Goal: Task Accomplishment & Management: Manage account settings

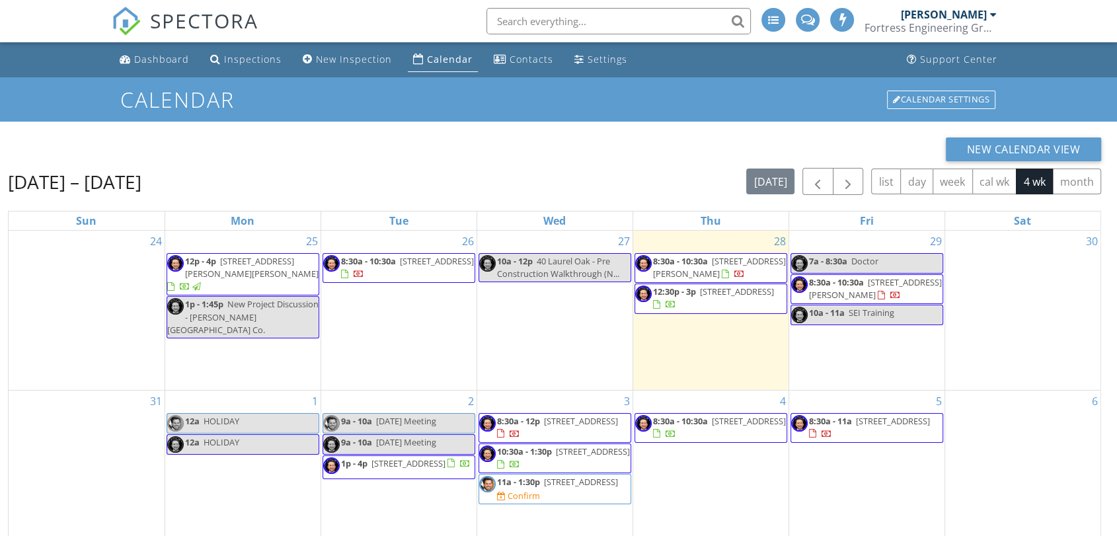
click at [594, 163] on div "New Calendar View [DATE] – [DATE] [DATE] list day week cal wk 4 wk month Sun Mo…" at bounding box center [554, 420] width 1093 height 566
click at [937, 289] on span "8:30a - 10:30a [STREET_ADDRESS][PERSON_NAME]" at bounding box center [866, 289] width 151 height 26
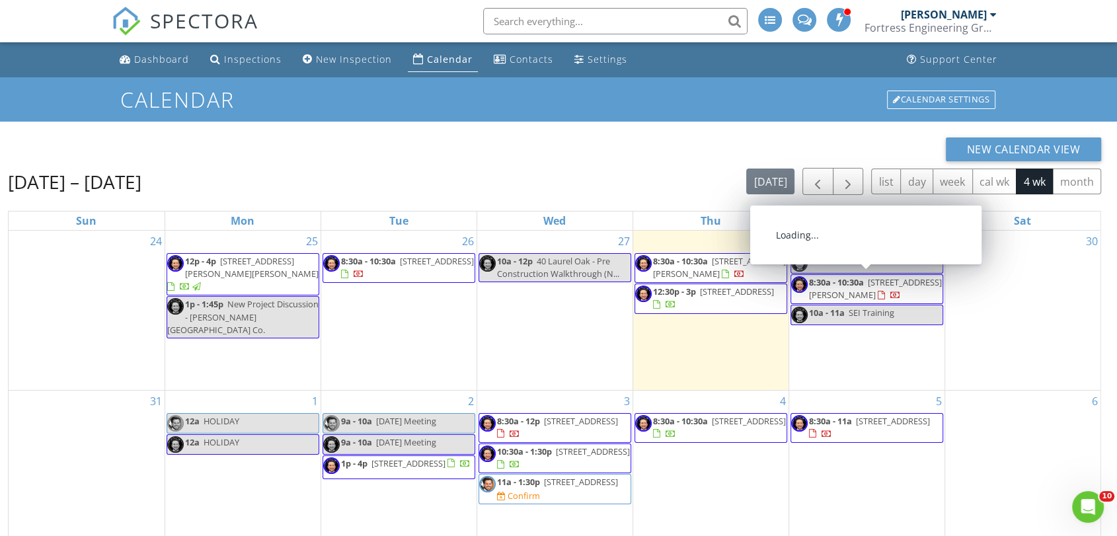
click at [928, 287] on span "3139 Misty Creek Ln, Jacksonville 32216" at bounding box center [875, 288] width 133 height 24
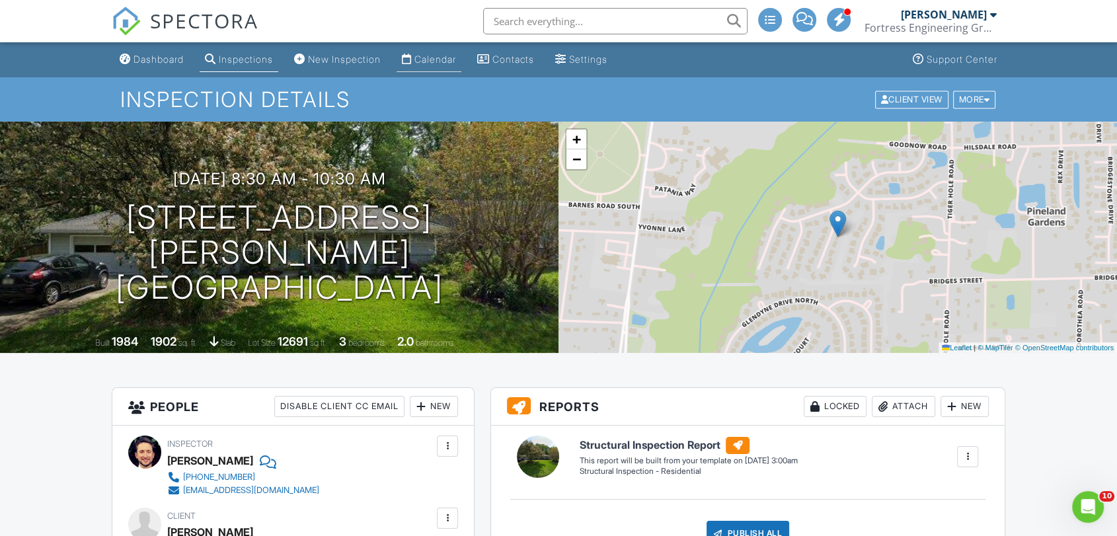
click at [439, 54] on div "Calendar" at bounding box center [435, 59] width 42 height 11
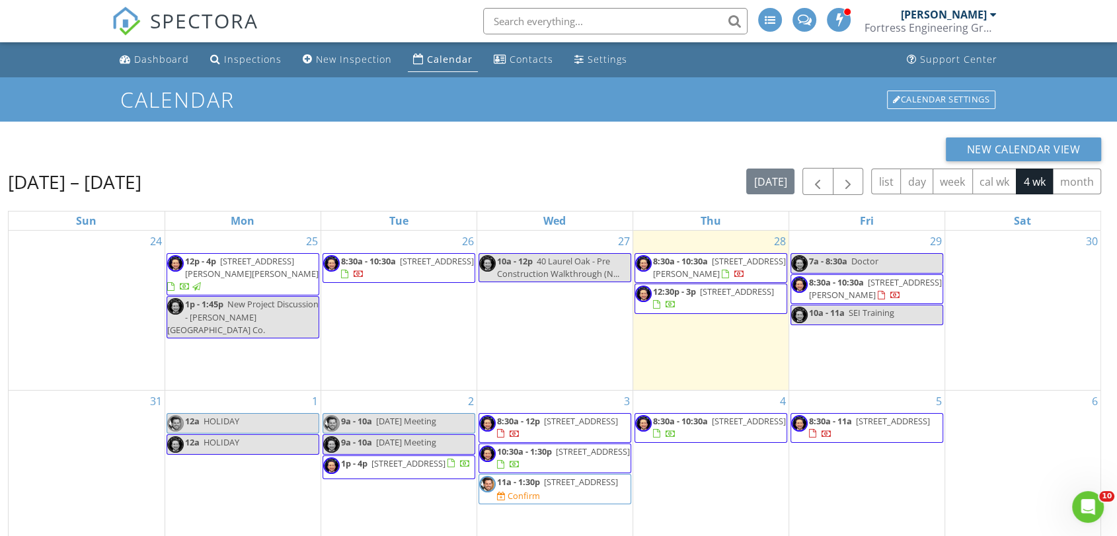
click at [381, 149] on div "New Calendar View" at bounding box center [554, 149] width 1093 height 24
click at [651, 147] on div "New Calendar View" at bounding box center [554, 149] width 1093 height 24
drag, startPoint x: 198, startPoint y: 185, endPoint x: 86, endPoint y: 195, distance: 112.7
click at [86, 195] on div "Aug 24 – Sep 20, 2025 today list day week cal wk 4 wk month Sun Mon Tue Wed Thu…" at bounding box center [554, 436] width 1093 height 536
click at [211, 173] on div "Aug 24 – Sep 20, 2025 today list day week cal wk 4 wk month" at bounding box center [554, 181] width 1093 height 27
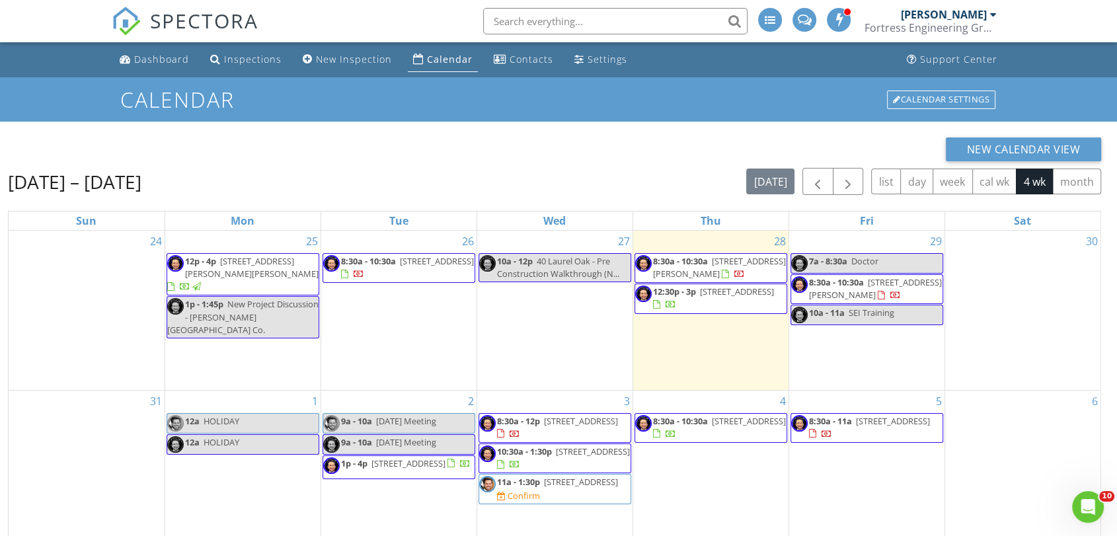
click at [428, 464] on span "1p - 4p 1206 S 5th St, Macclenny 32063" at bounding box center [396, 467] width 147 height 20
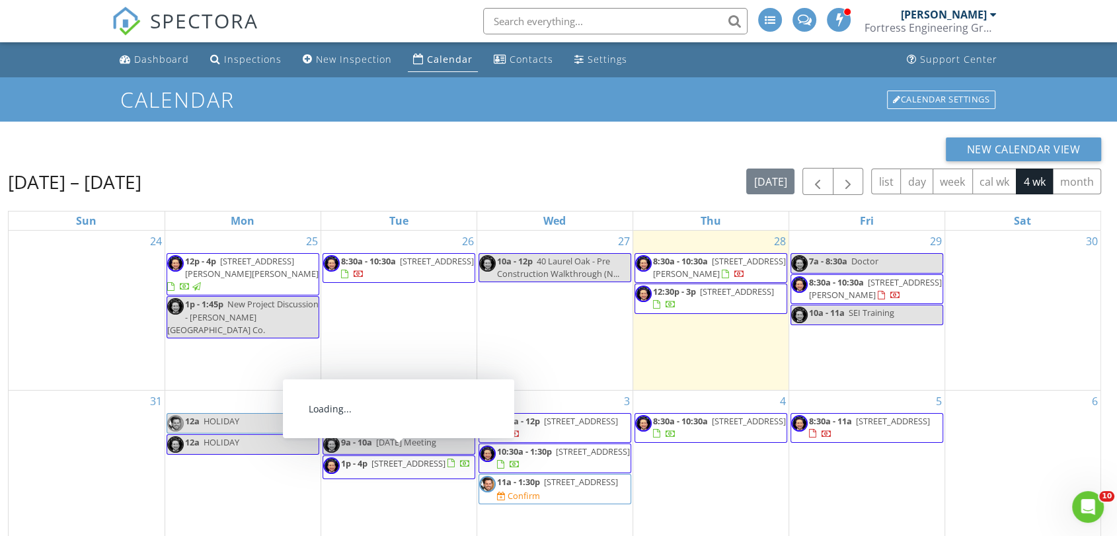
click at [445, 457] on span "1206 S 5th St, Macclenny 32063" at bounding box center [408, 463] width 74 height 12
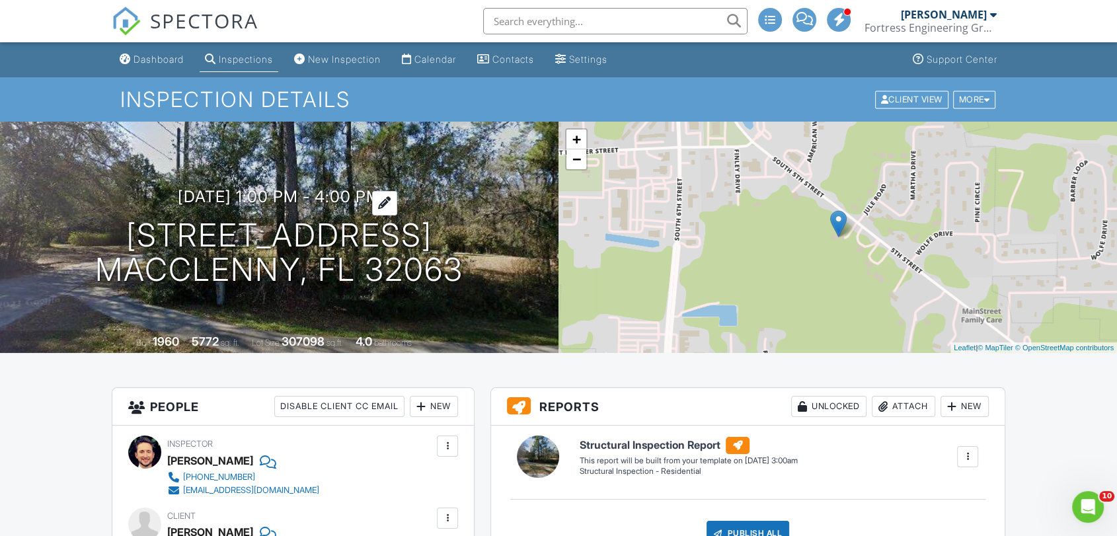
click at [233, 188] on h3 "09/02/2025 1:00 pm - 4:00 pm" at bounding box center [279, 197] width 203 height 18
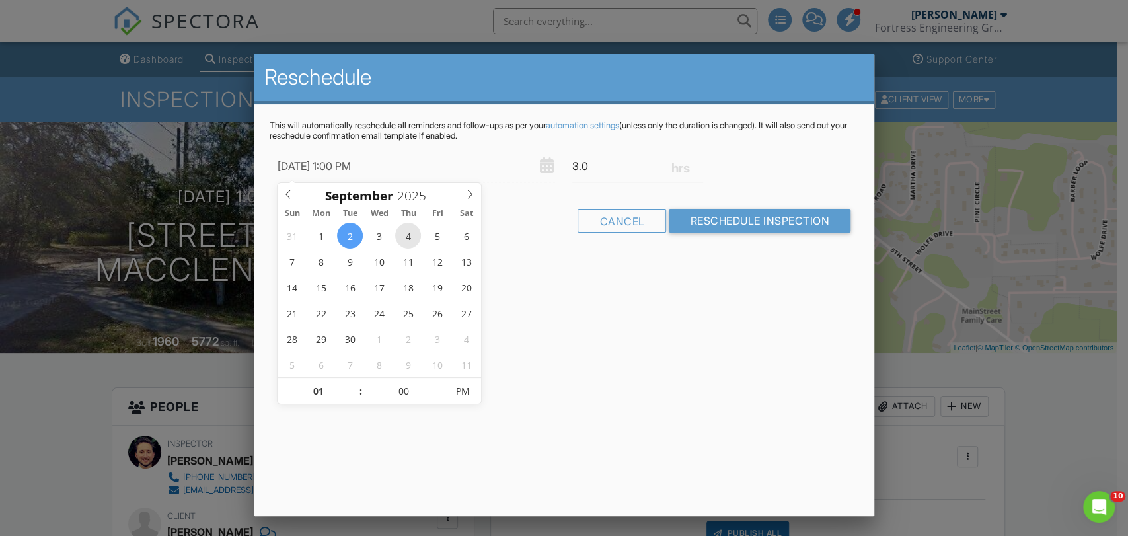
type input "09/04/2025 1:00 PM"
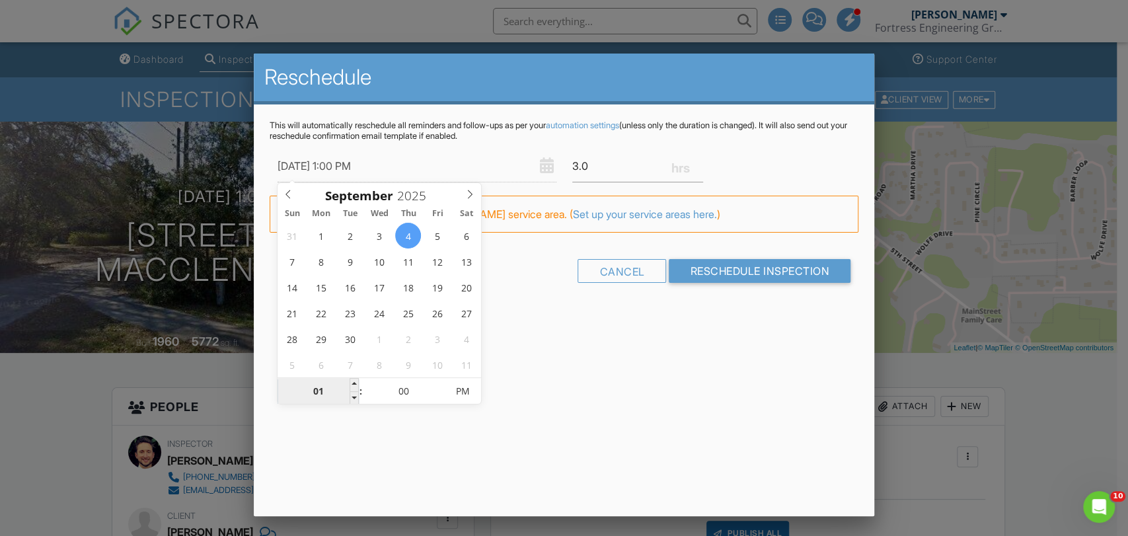
type input "01"
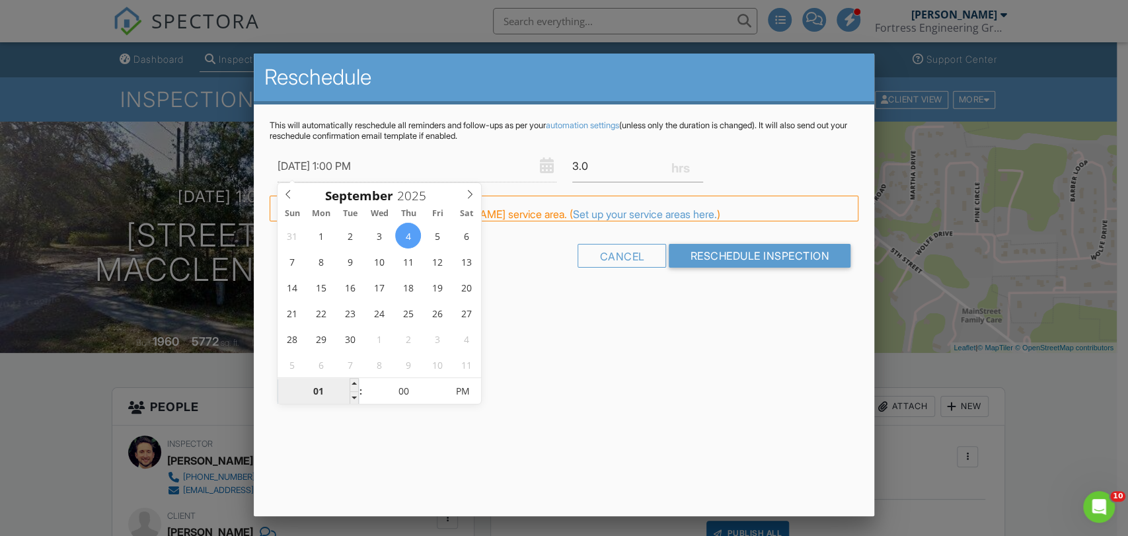
type input "09/04/2025 11:00 PM"
type input "11"
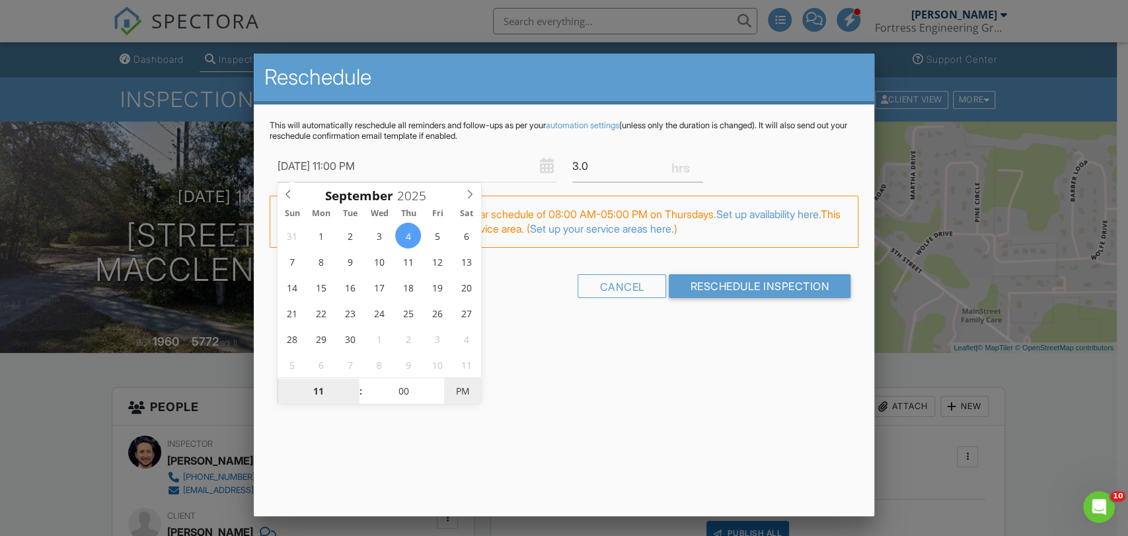
type input "09/04/2025 11:00 AM"
click at [466, 392] on span "PM" at bounding box center [462, 391] width 36 height 26
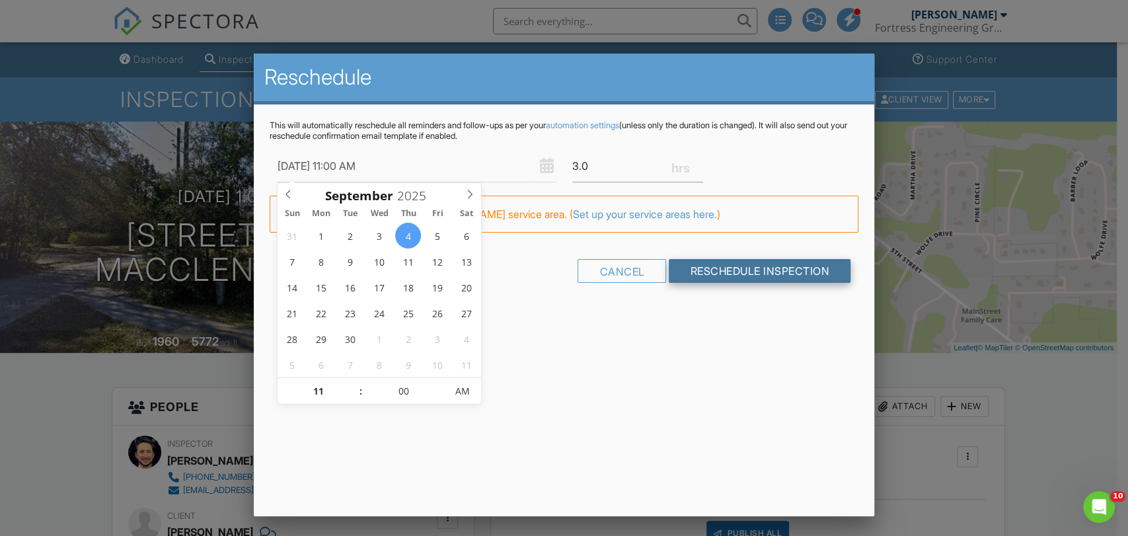
click at [690, 271] on input "Reschedule Inspection" at bounding box center [760, 271] width 182 height 24
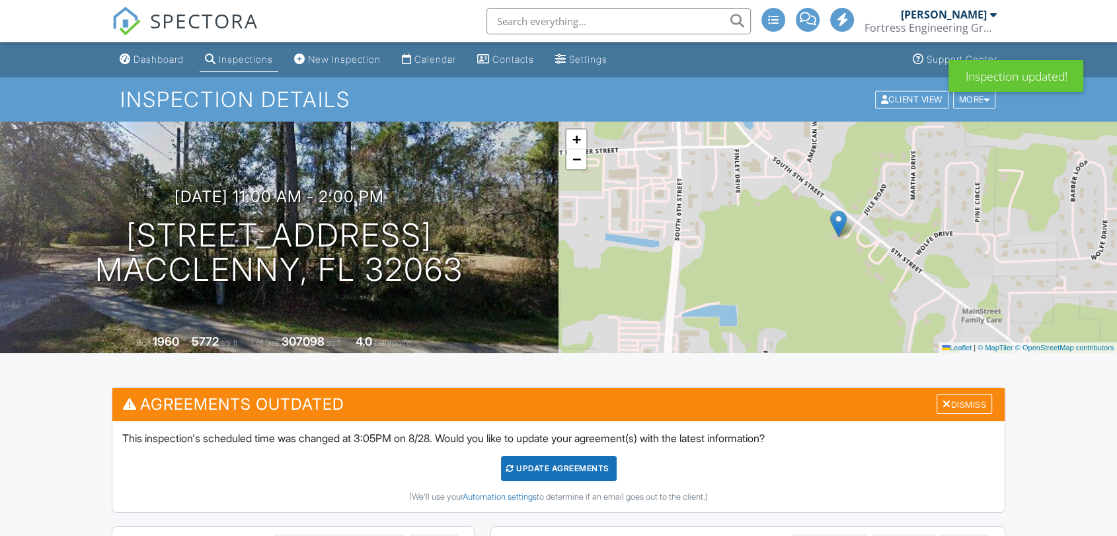
click at [548, 472] on div "Update Agreements" at bounding box center [559, 468] width 116 height 25
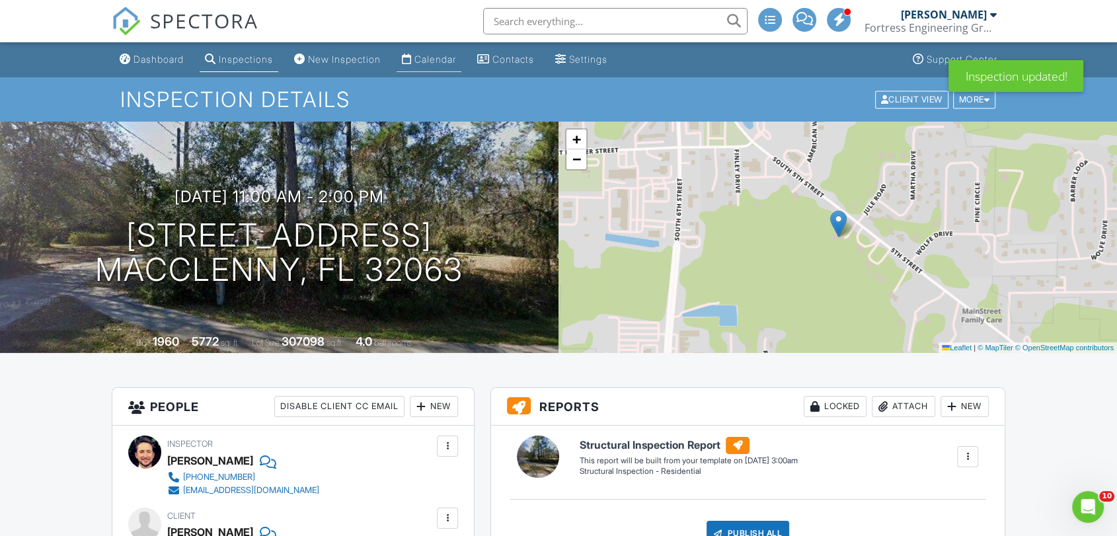
click at [427, 64] on div "Calendar" at bounding box center [435, 59] width 42 height 11
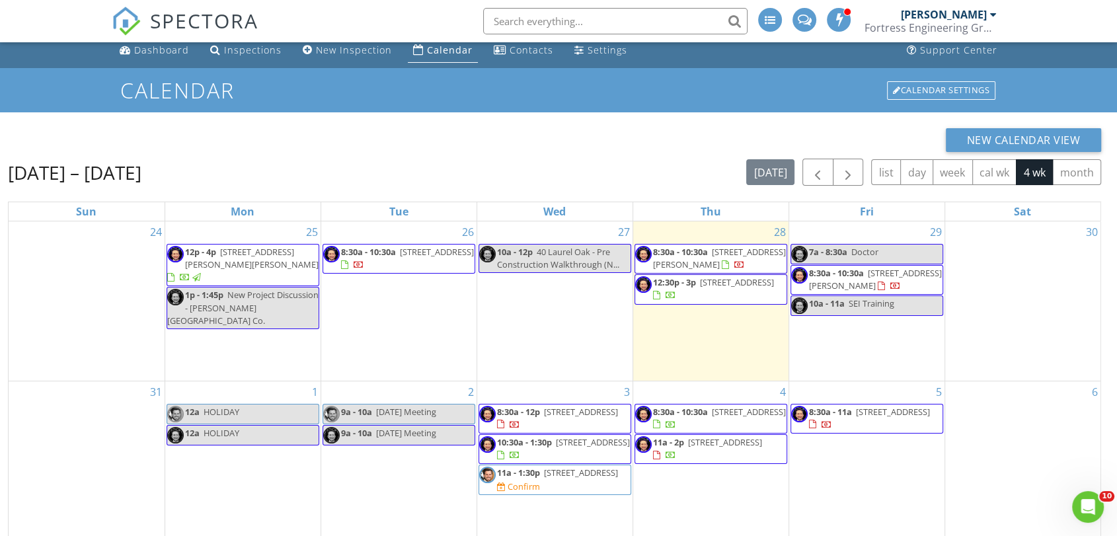
scroll to position [122, 0]
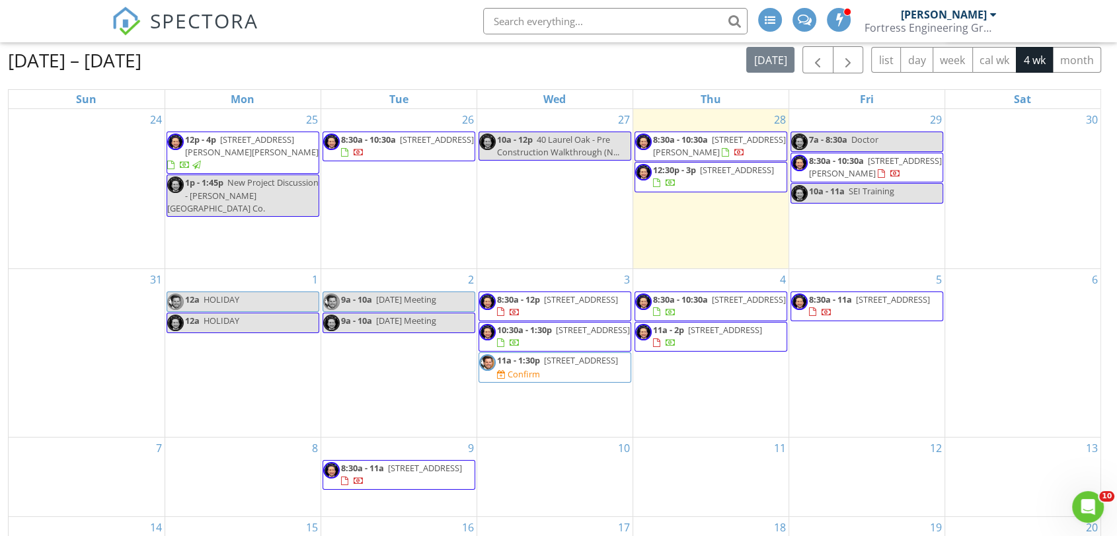
click at [544, 366] on span "[STREET_ADDRESS]" at bounding box center [581, 360] width 74 height 12
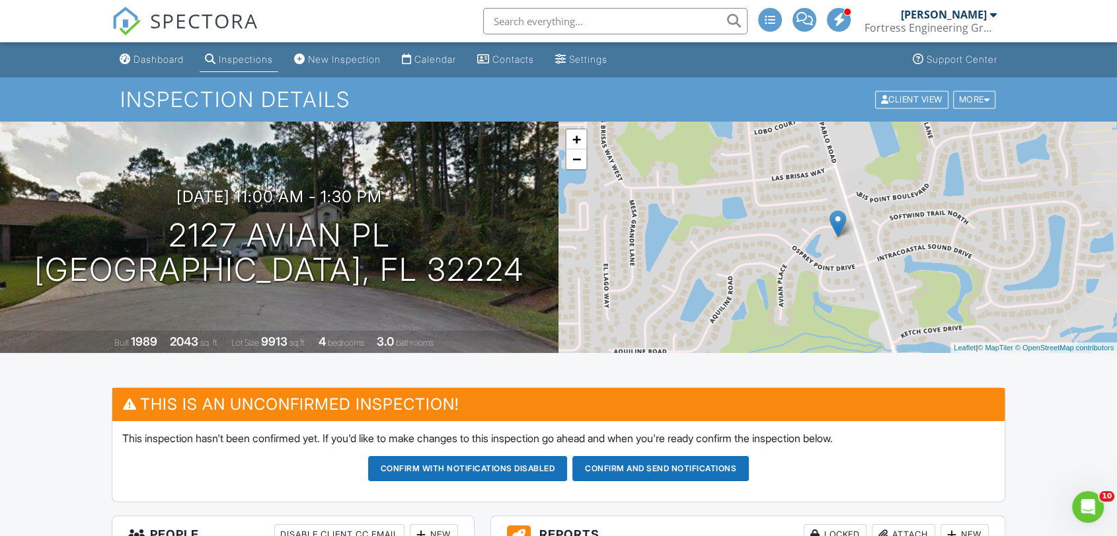
click at [722, 75] on div "Dashboard Inspections New Inspection Calendar Contacts Settings Support Center" at bounding box center [558, 59] width 893 height 35
click at [427, 59] on div "Calendar" at bounding box center [435, 59] width 42 height 11
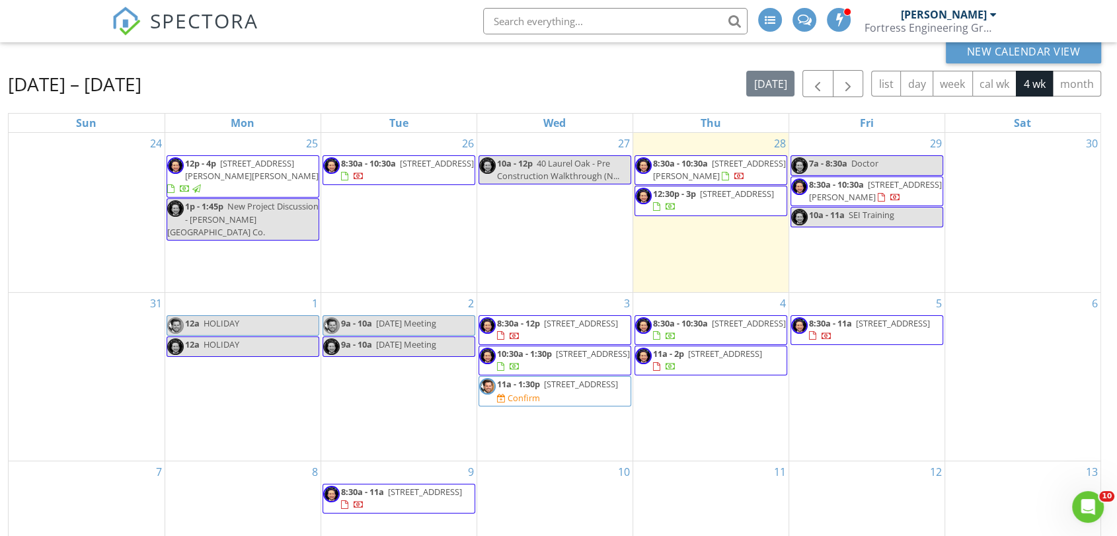
click at [507, 76] on div "[DATE] – [DATE] [DATE] list day week cal wk 4 wk month" at bounding box center [554, 83] width 1093 height 27
click at [523, 94] on div "[DATE] – [DATE] [DATE] list day week cal wk 4 wk month" at bounding box center [554, 83] width 1093 height 27
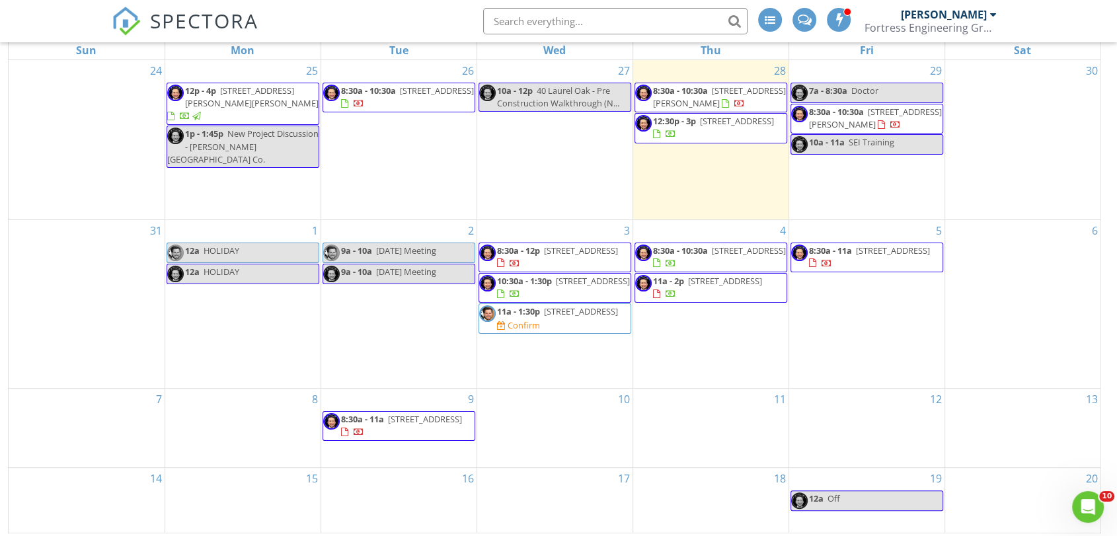
scroll to position [176, 0]
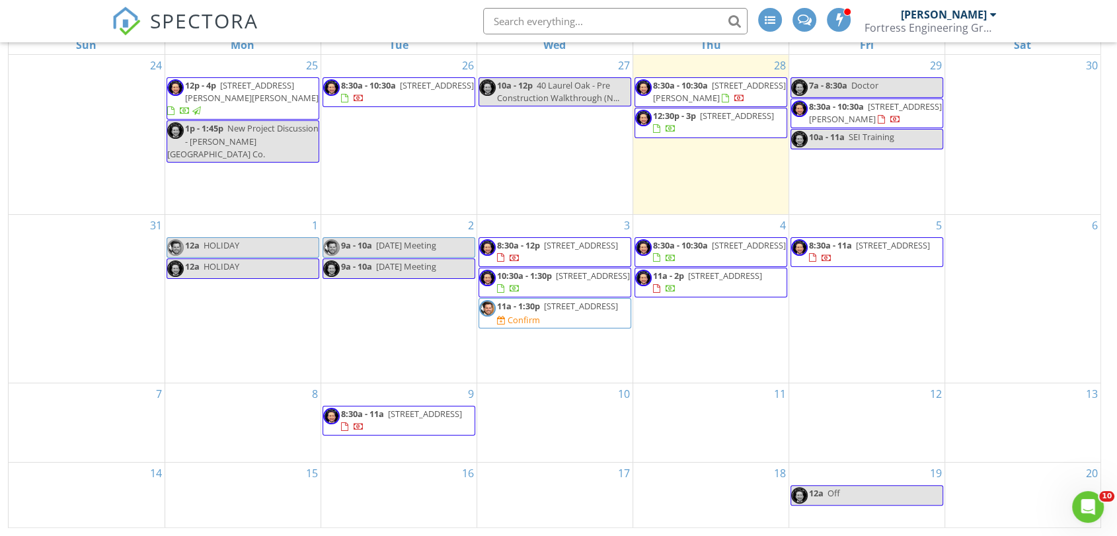
click at [384, 18] on div "SPECTORA Stephen McCorvey Fortress Engineering Group LLC Role: Inspector Change…" at bounding box center [558, 21] width 893 height 42
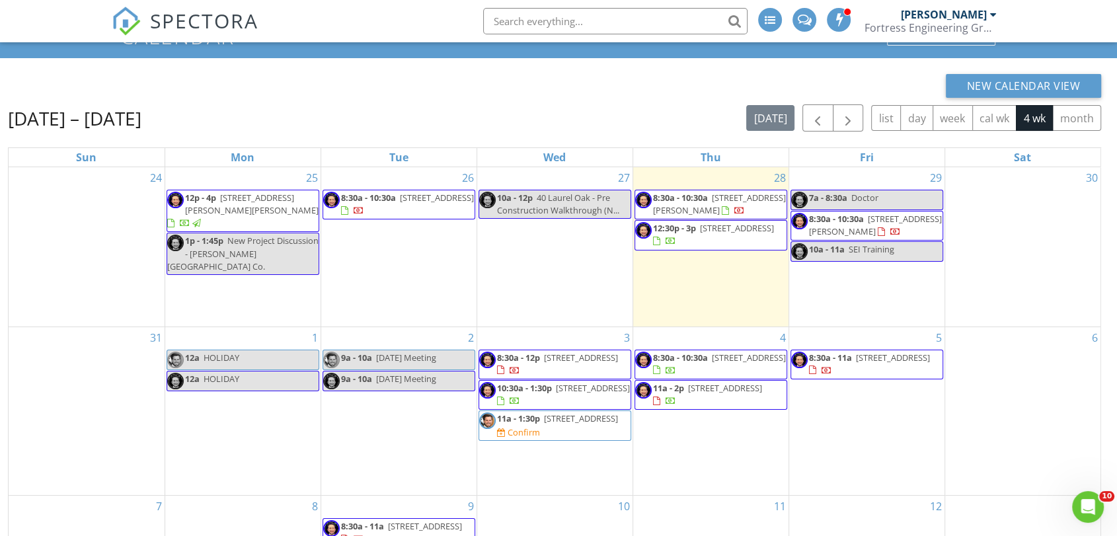
scroll to position [54, 0]
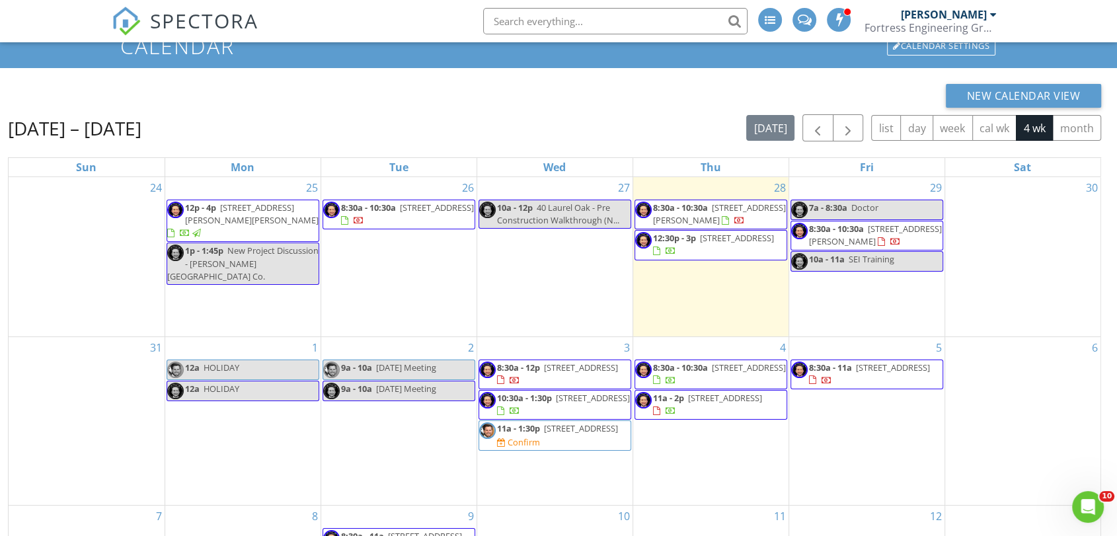
click at [460, 111] on div "New Calendar View [DATE] – [DATE] [DATE] list day week cal wk 4 wk month Sun Mo…" at bounding box center [554, 367] width 1093 height 566
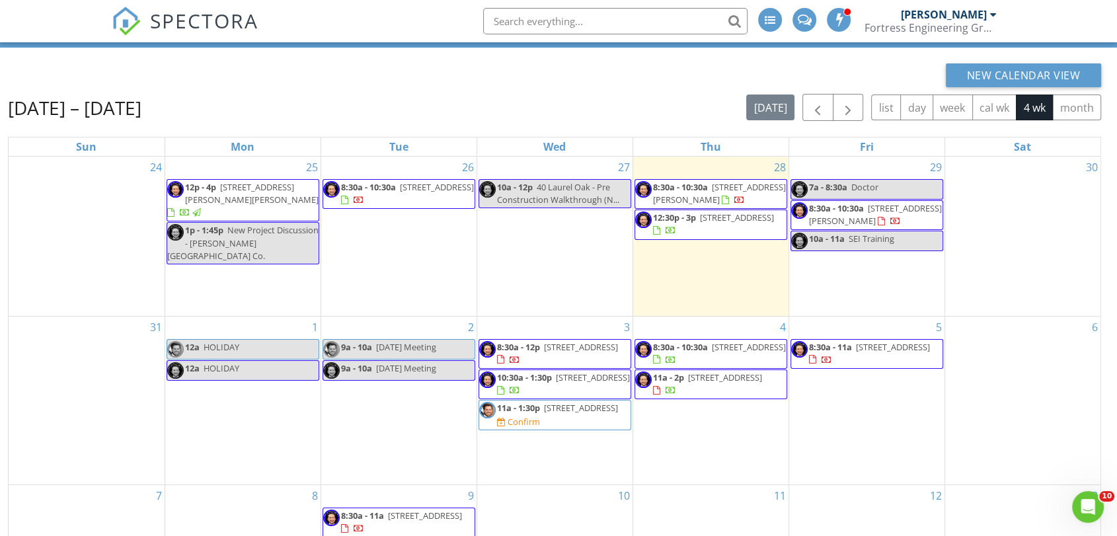
scroll to position [78, 0]
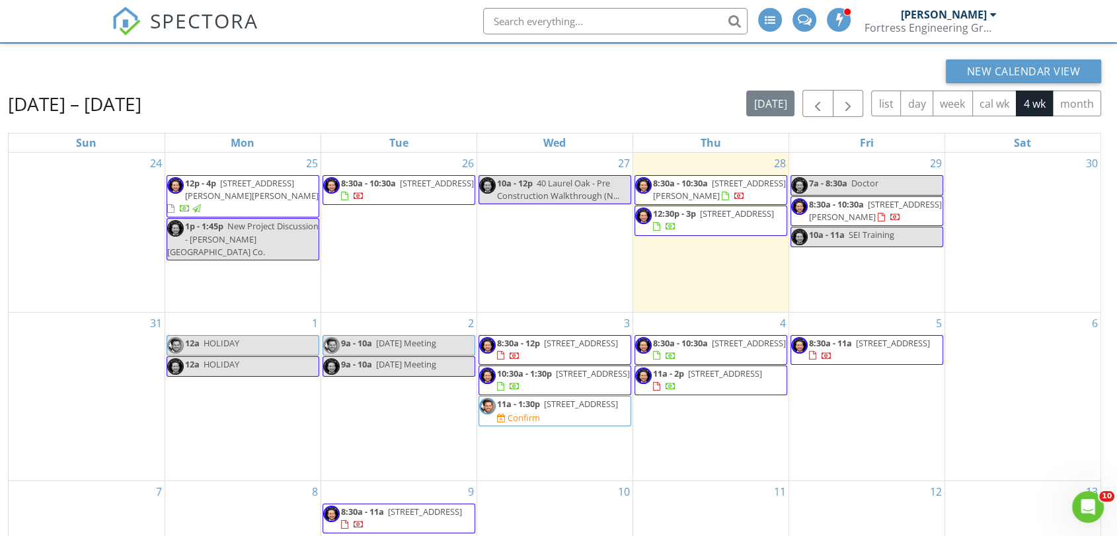
click at [498, 98] on div "[DATE] – [DATE] [DATE] list day week cal wk 4 wk month" at bounding box center [554, 103] width 1093 height 27
click at [498, 99] on div "[DATE] – [DATE] [DATE] list day week cal wk 4 wk month" at bounding box center [554, 103] width 1093 height 27
click at [544, 92] on div "Aug 24 – Sep 20, 2025 today list day week cal wk 4 wk month" at bounding box center [554, 103] width 1093 height 27
click at [328, 87] on div "New Calendar View Aug 24 – Sep 20, 2025 today list day week cal wk 4 wk month S…" at bounding box center [554, 342] width 1093 height 566
click at [447, 110] on div "[DATE] – [DATE] [DATE] list day week cal wk 4 wk month" at bounding box center [554, 103] width 1093 height 27
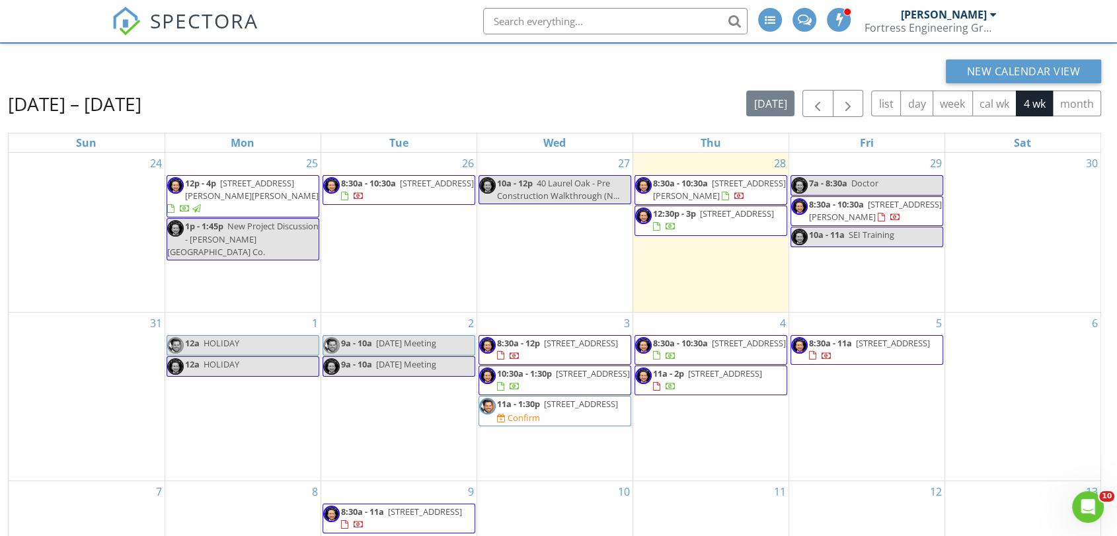
click at [485, 86] on div "New Calendar View [DATE] – [DATE] [DATE] list day week cal wk 4 wk month Sun Mo…" at bounding box center [554, 342] width 1093 height 566
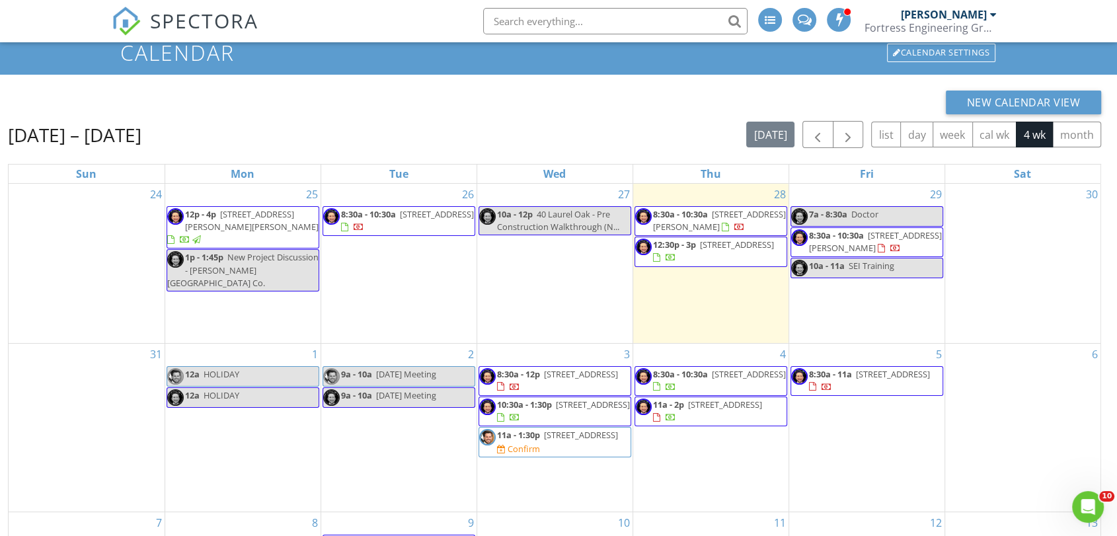
scroll to position [29, 0]
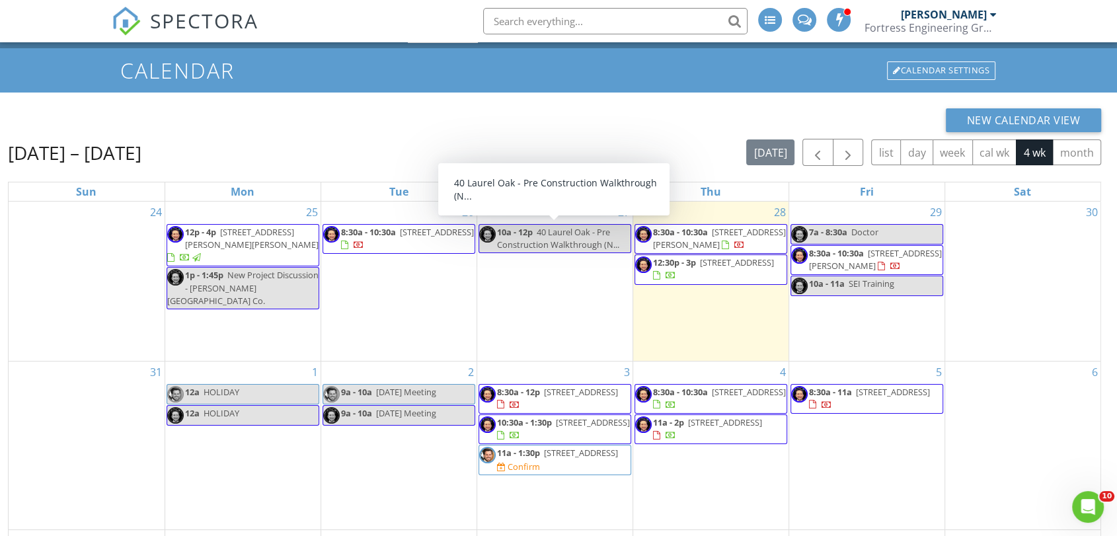
click at [640, 123] on div "New Calendar View" at bounding box center [554, 120] width 1093 height 24
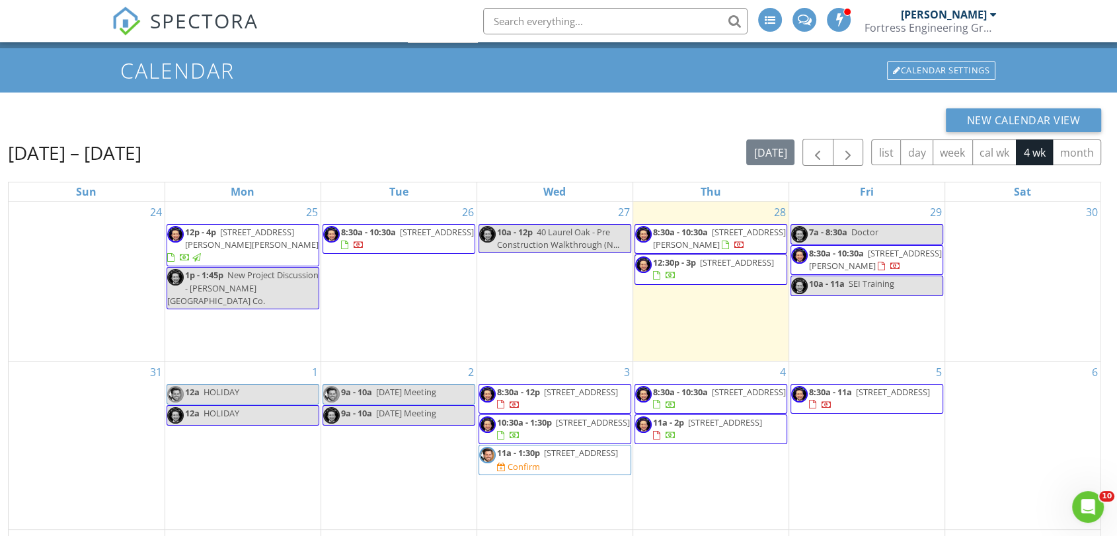
click at [391, 125] on div "New Calendar View" at bounding box center [554, 120] width 1093 height 24
click at [570, 118] on div "New Calendar View" at bounding box center [554, 120] width 1093 height 24
click at [566, 24] on input "text" at bounding box center [615, 21] width 264 height 26
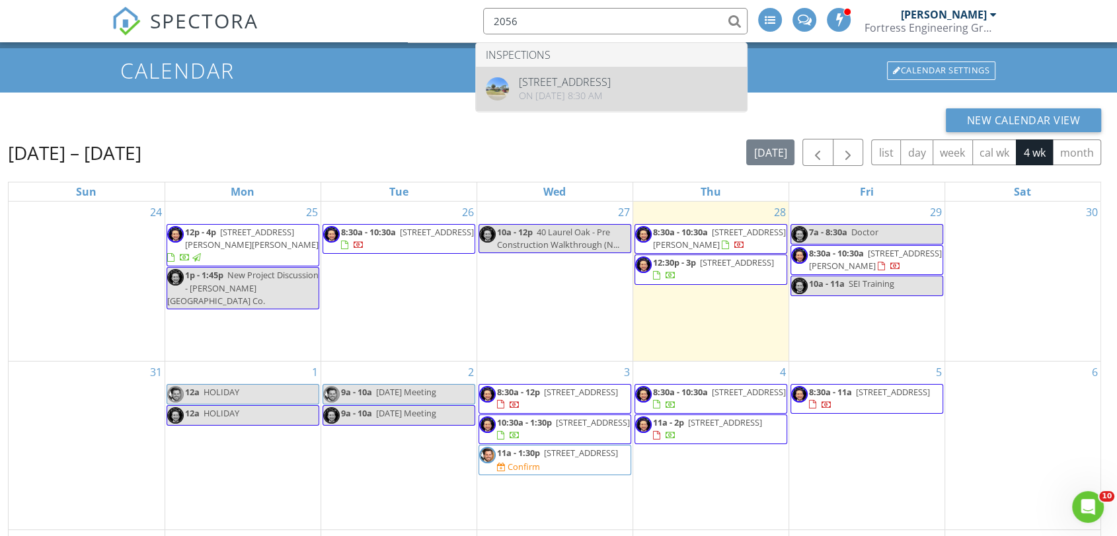
type input "2056"
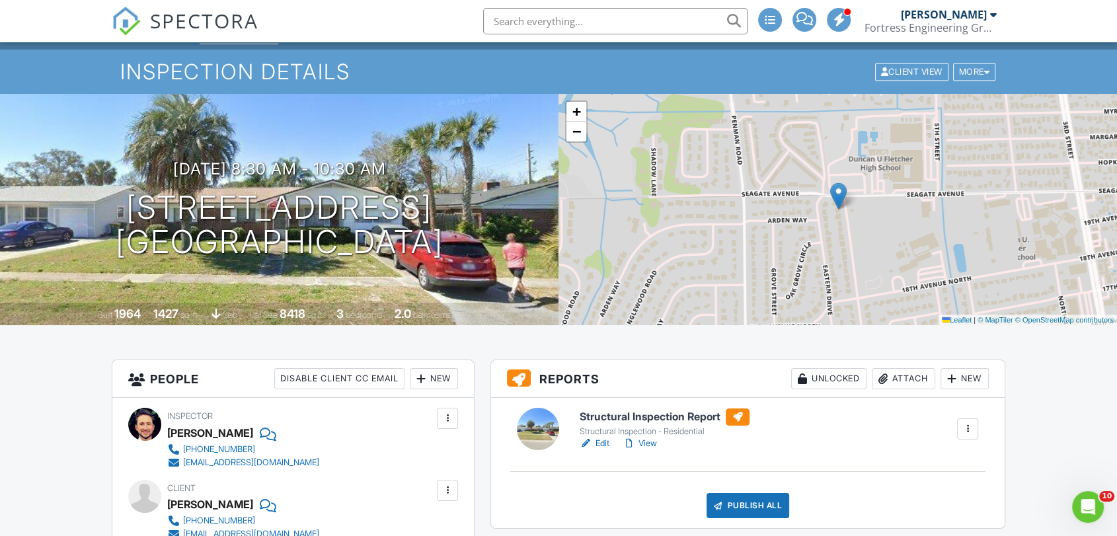
scroll to position [24, 0]
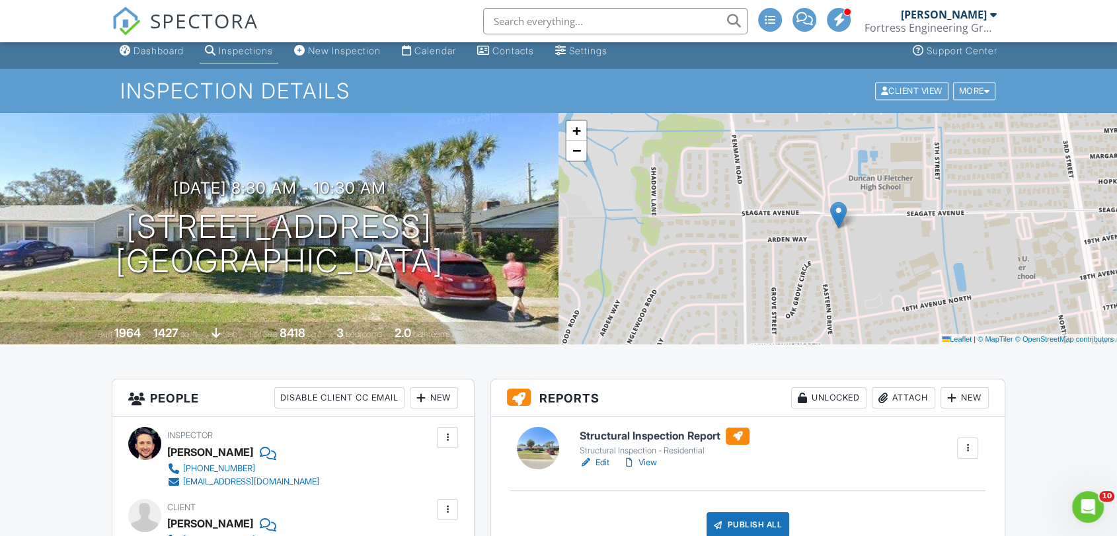
scroll to position [0, 0]
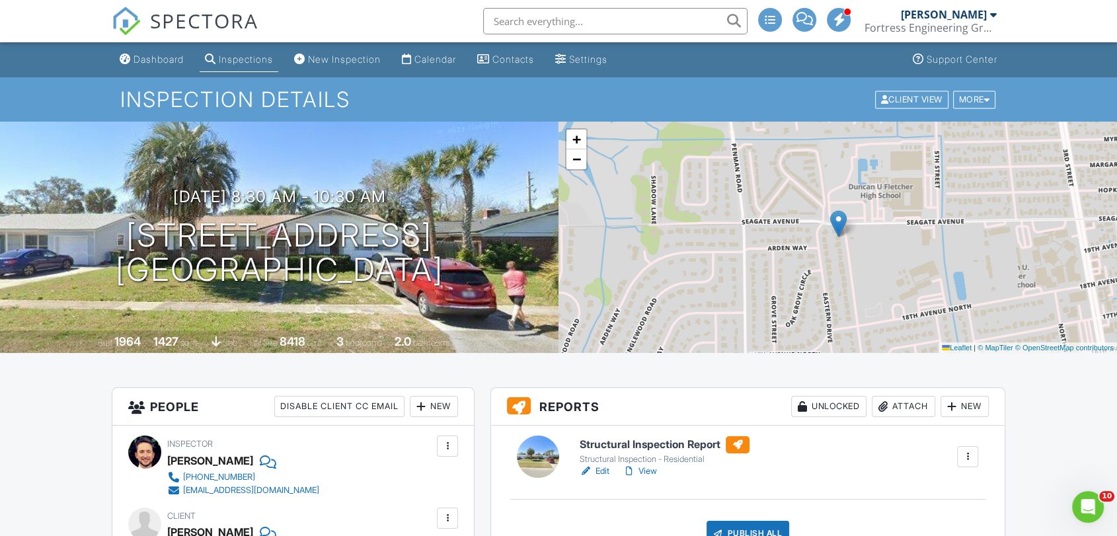
click at [640, 110] on h1 "Inspection Details" at bounding box center [558, 99] width 876 height 23
